Goal: Check status: Check status

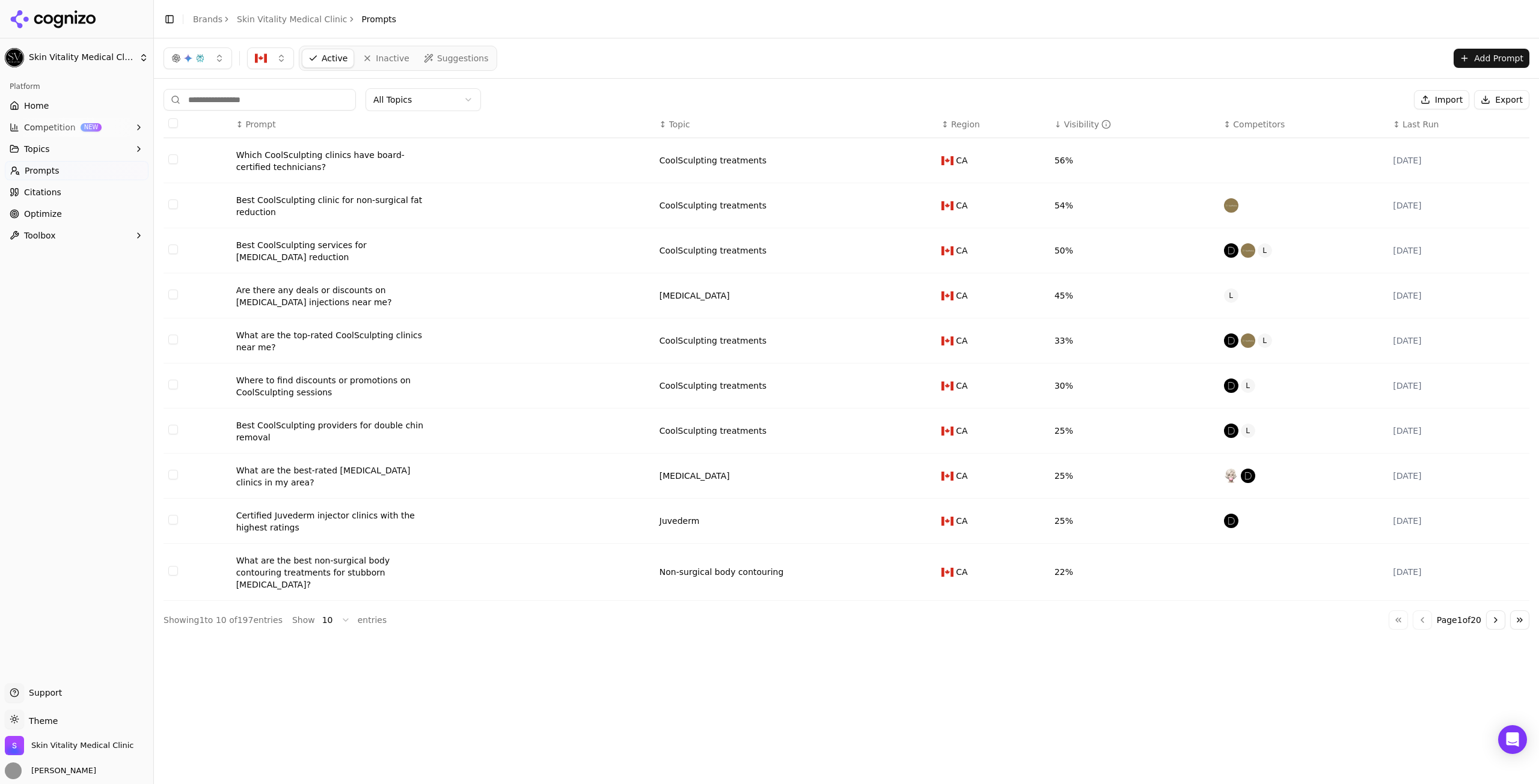
click at [38, 113] on link "Home" at bounding box center [77, 106] width 144 height 19
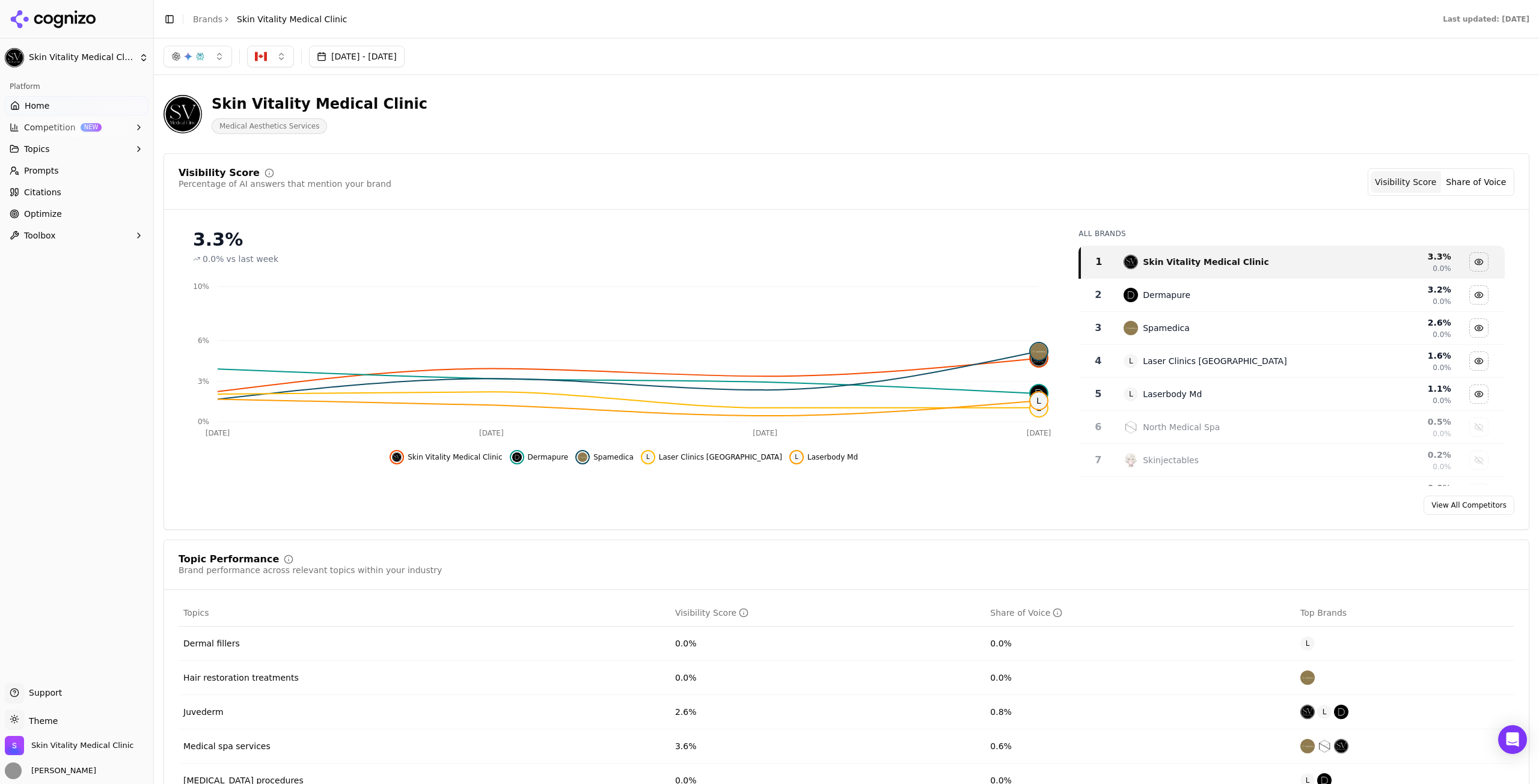
click at [389, 55] on button "[DATE] - [DATE]" at bounding box center [357, 57] width 96 height 22
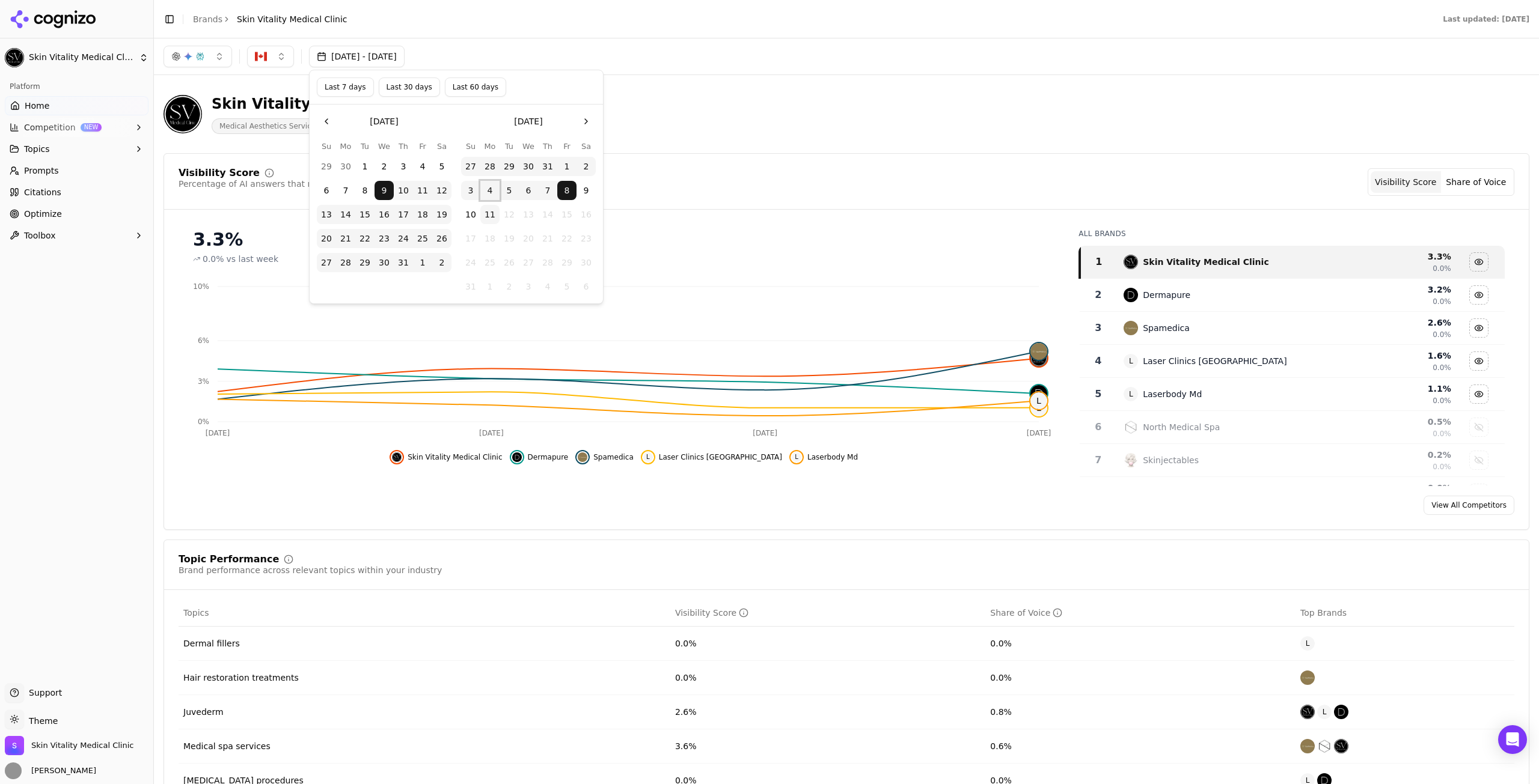
click at [492, 194] on button "4" at bounding box center [490, 191] width 20 height 19
click at [482, 216] on button "11" at bounding box center [490, 214] width 20 height 19
click at [356, 85] on button "Last 7 days" at bounding box center [346, 87] width 57 height 19
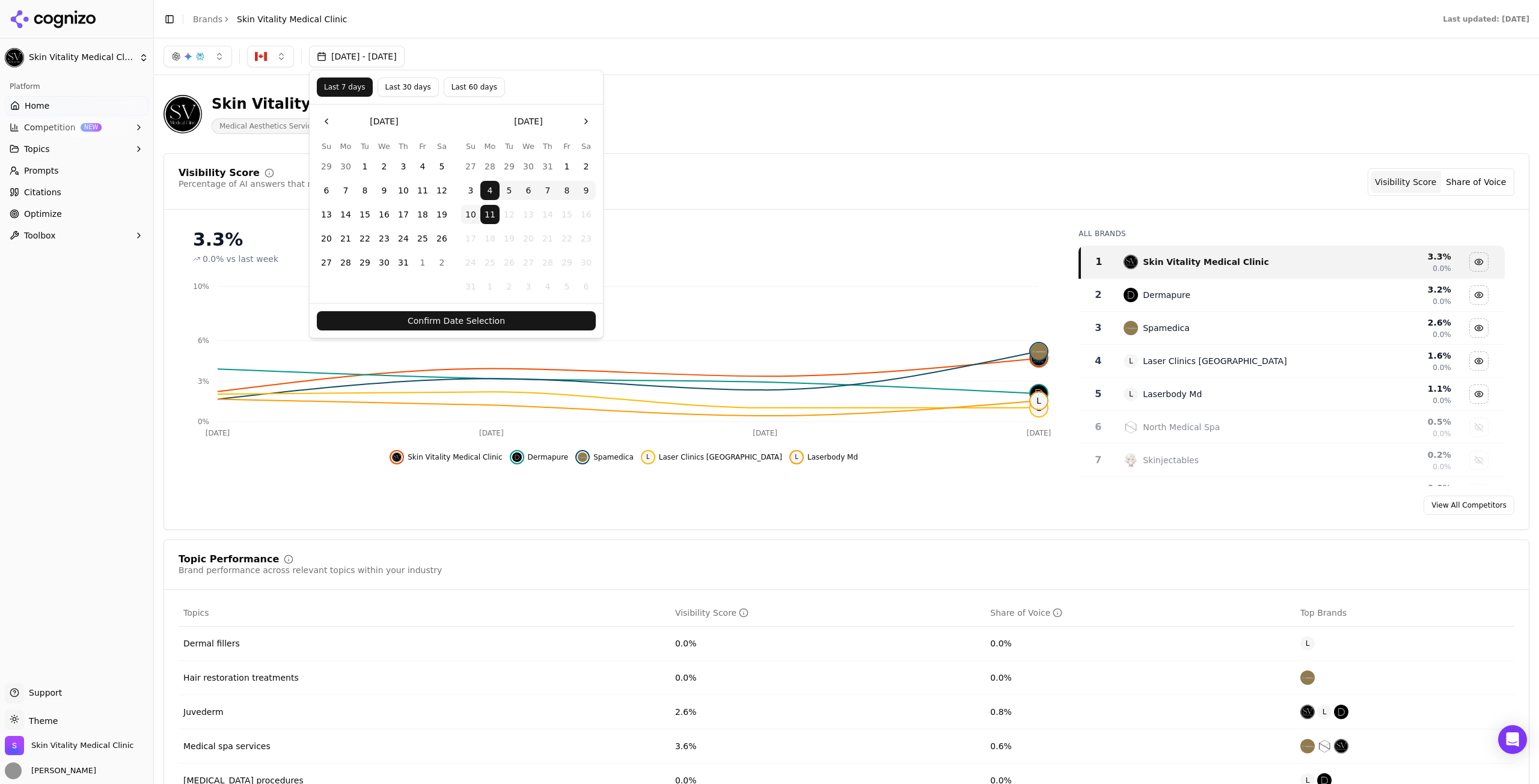
click at [476, 314] on button "Confirm Date Selection" at bounding box center [457, 321] width 279 height 19
